Goal: Task Accomplishment & Management: Complete application form

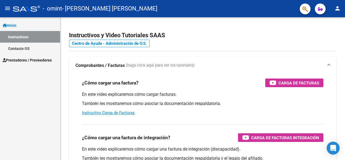
click at [29, 59] on span "Prestadores / Proveedores" at bounding box center [27, 60] width 49 height 6
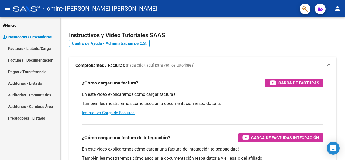
click at [50, 49] on link "Facturas - Listado/Carga" at bounding box center [30, 49] width 60 height 12
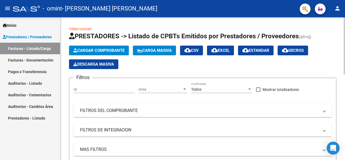
click at [94, 50] on span "Cargar Comprobante" at bounding box center [98, 50] width 51 height 5
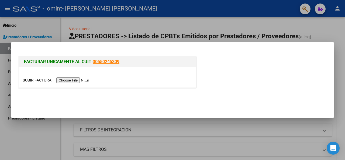
click at [89, 80] on input "file" at bounding box center [57, 80] width 68 height 6
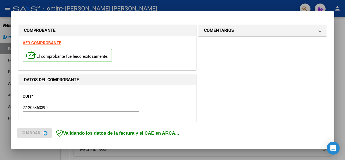
scroll to position [142, 0]
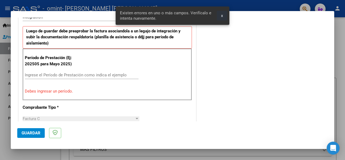
click at [223, 15] on span "x" at bounding box center [222, 15] width 2 height 5
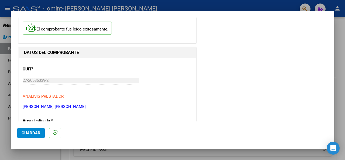
scroll to position [81, 0]
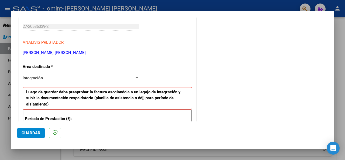
click at [31, 78] on span "Integración" at bounding box center [33, 78] width 20 height 5
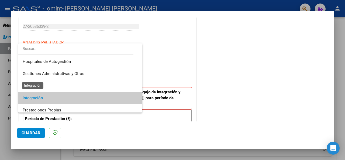
scroll to position [20, 0]
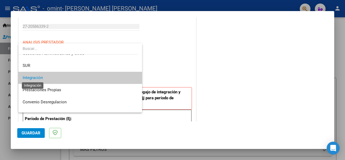
click at [31, 78] on span "Integración" at bounding box center [33, 77] width 20 height 5
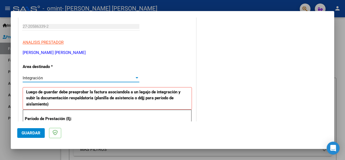
scroll to position [135, 0]
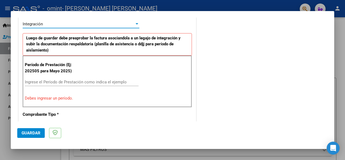
click at [59, 83] on input "Ingrese el Período de Prestación como indica el ejemplo" at bounding box center [82, 82] width 114 height 5
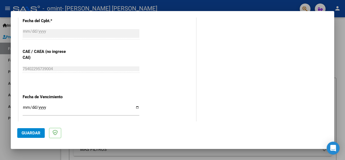
scroll to position [351, 0]
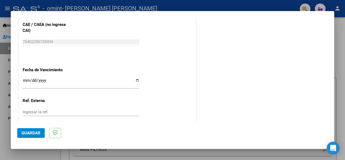
type input "202509"
click at [26, 80] on input "Ingresar la fecha" at bounding box center [81, 82] width 117 height 9
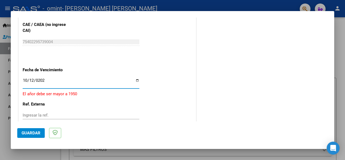
type input "[DATE]"
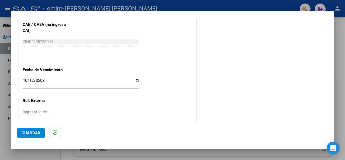
scroll to position [383, 0]
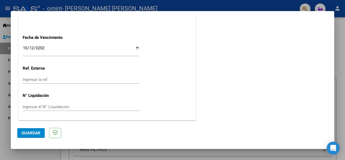
click at [32, 132] on span "Guardar" at bounding box center [31, 133] width 19 height 5
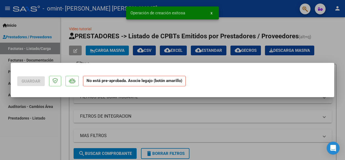
scroll to position [0, 0]
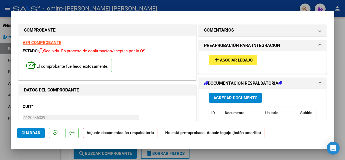
click at [224, 62] on span "Asociar Legajo" at bounding box center [236, 60] width 33 height 5
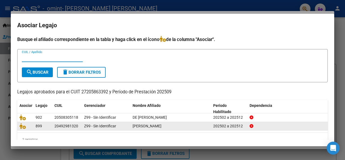
click at [162, 127] on span "[PERSON_NAME]" at bounding box center [147, 126] width 29 height 4
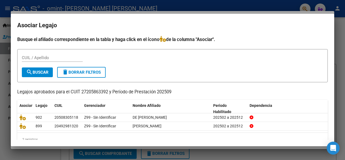
scroll to position [11, 0]
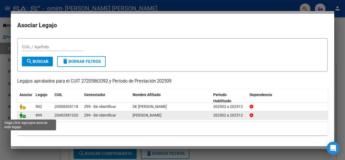
click at [24, 115] on icon at bounding box center [22, 115] width 6 height 6
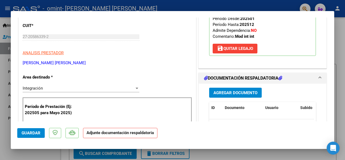
scroll to position [108, 0]
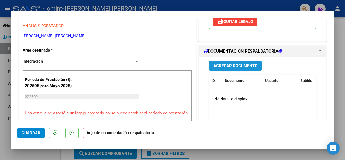
click at [237, 63] on span "Agregar Documento" at bounding box center [236, 65] width 44 height 5
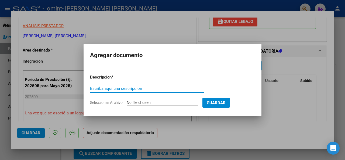
click at [141, 88] on input "Escriba aquí una descripcion" at bounding box center [147, 88] width 114 height 5
type input "PLANILLA DE ASISTENCIA"
click at [134, 103] on input "Seleccionar Archivo" at bounding box center [162, 102] width 71 height 5
type input "C:\fakepath\PLANILLA KINE.pdf"
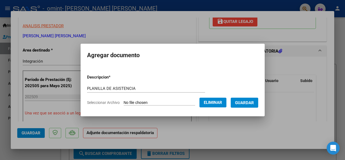
click at [227, 105] on button "Eliminar" at bounding box center [213, 103] width 27 height 10
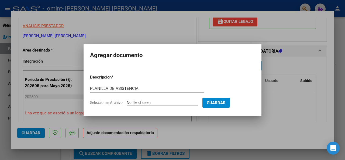
click at [166, 105] on input "Seleccionar Archivo" at bounding box center [162, 102] width 71 height 5
type input "C:\fakepath\PLANILLAS.pdf"
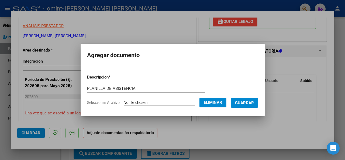
drag, startPoint x: 261, startPoint y: 101, endPoint x: 259, endPoint y: 104, distance: 3.5
click at [258, 101] on button "Guardar" at bounding box center [245, 103] width 28 height 10
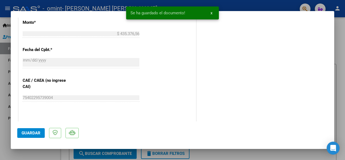
scroll to position [385, 0]
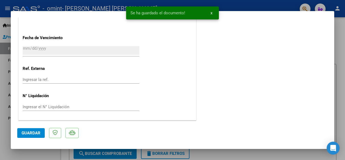
click at [40, 133] on button "Guardar" at bounding box center [31, 133] width 28 height 10
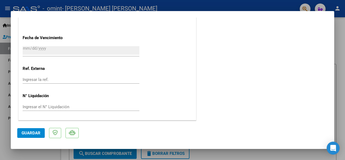
click at [36, 132] on span "Guardar" at bounding box center [31, 133] width 19 height 5
click at [219, 154] on div at bounding box center [172, 80] width 345 height 160
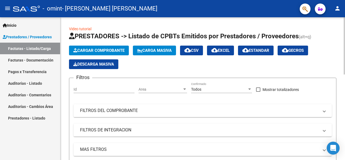
click at [103, 49] on span "Cargar Comprobante" at bounding box center [98, 50] width 51 height 5
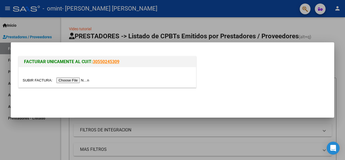
click at [70, 81] on input "file" at bounding box center [57, 80] width 68 height 6
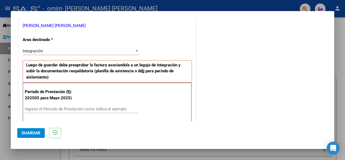
scroll to position [162, 0]
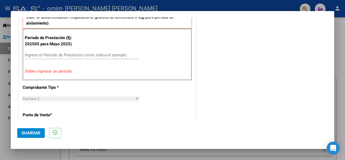
click at [84, 57] on input "Ingrese el Período de Prestación como indica el ejemplo" at bounding box center [82, 55] width 114 height 5
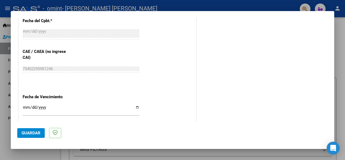
scroll to position [351, 0]
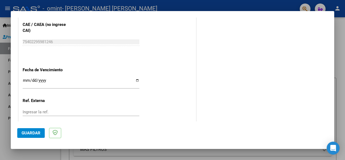
type input "202509"
click at [26, 81] on input "Ingresar la fecha" at bounding box center [81, 82] width 117 height 9
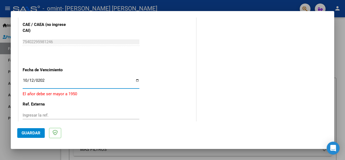
type input "[DATE]"
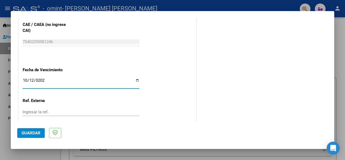
scroll to position [383, 0]
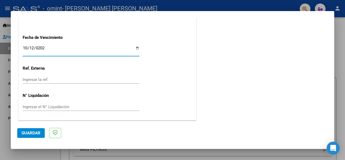
click at [33, 136] on button "Guardar" at bounding box center [31, 133] width 28 height 10
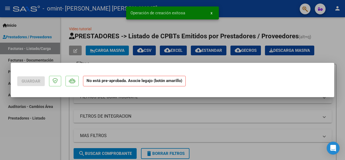
scroll to position [0, 0]
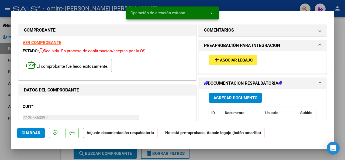
click at [247, 61] on span "Asociar Legajo" at bounding box center [236, 60] width 33 height 5
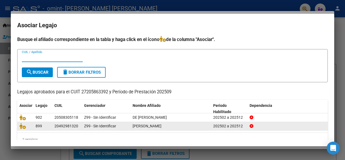
scroll to position [11, 0]
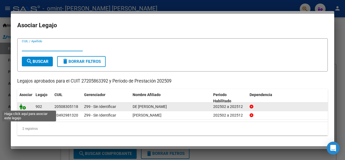
click at [25, 107] on icon at bounding box center [22, 107] width 6 height 6
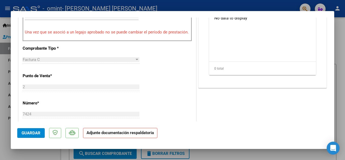
scroll to position [135, 0]
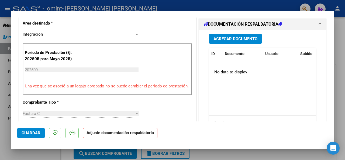
click at [229, 38] on span "Agregar Documento" at bounding box center [236, 38] width 44 height 5
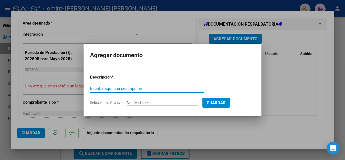
click at [116, 88] on input "Escriba aquí una descripcion" at bounding box center [147, 88] width 114 height 5
type input "PLANILLAS"
click at [152, 104] on input "Seleccionar Archivo" at bounding box center [162, 102] width 71 height 5
type input "C:\fakepath\PLANILLAS.pdf"
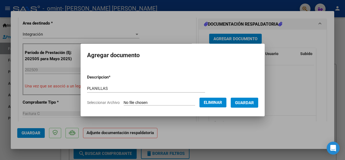
click at [247, 102] on span "Guardar" at bounding box center [244, 102] width 19 height 5
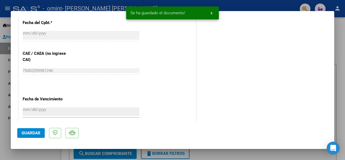
scroll to position [385, 0]
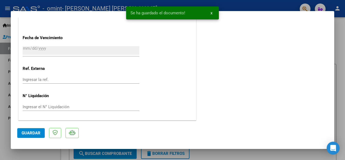
click at [31, 132] on span "Guardar" at bounding box center [31, 133] width 19 height 5
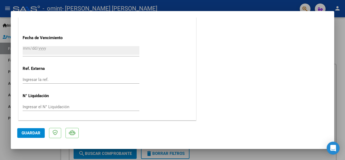
click at [24, 130] on button "Guardar" at bounding box center [31, 133] width 28 height 10
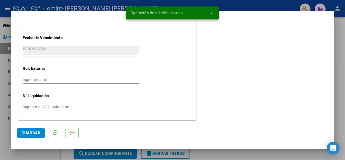
click at [206, 153] on div at bounding box center [172, 80] width 345 height 160
type input "$ 0,00"
